Goal: Task Accomplishment & Management: Manage account settings

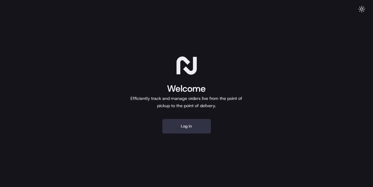
click at [185, 121] on button "Log in" at bounding box center [186, 126] width 49 height 15
